Goal: Task Accomplishment & Management: Manage account settings

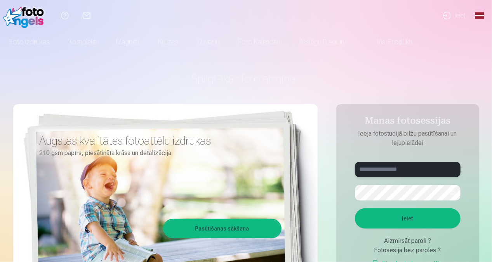
click at [378, 172] on input "text" at bounding box center [408, 169] width 106 height 16
type input "**********"
click at [355, 208] on button "Ieiet" at bounding box center [408, 218] width 106 height 20
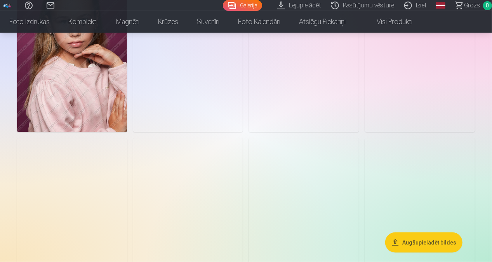
scroll to position [1941, 0]
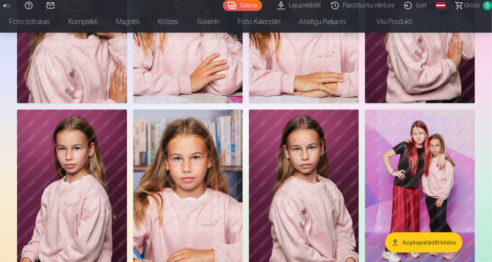
click at [78, 173] on img at bounding box center [72, 191] width 110 height 165
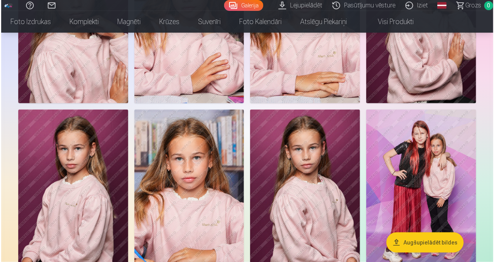
scroll to position [1948, 0]
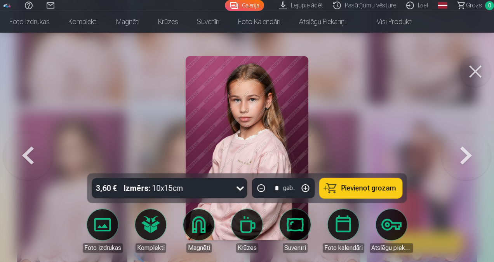
click at [375, 110] on div at bounding box center [247, 131] width 494 height 262
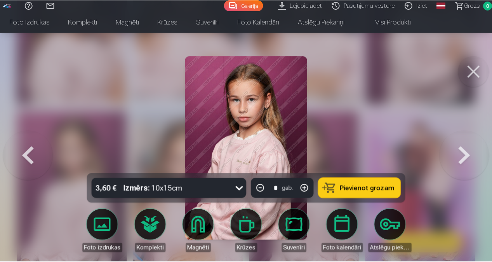
scroll to position [1941, 0]
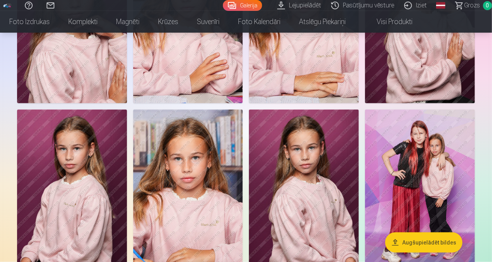
click at [59, 172] on img at bounding box center [72, 191] width 110 height 165
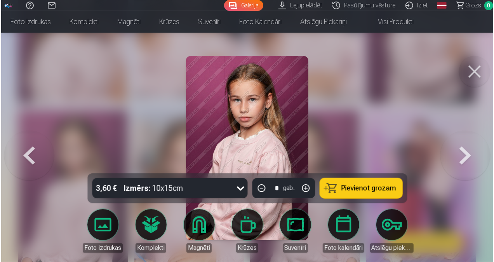
scroll to position [1948, 0]
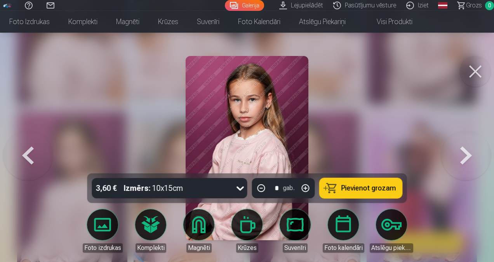
click at [221, 102] on img at bounding box center [247, 148] width 123 height 184
click at [474, 64] on button at bounding box center [475, 71] width 31 height 31
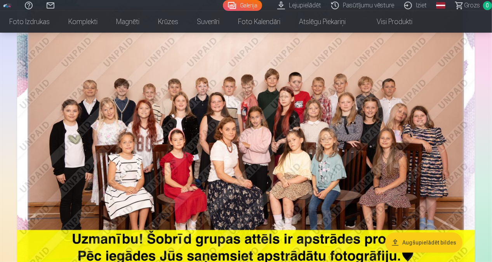
scroll to position [78, 0]
